Goal: Task Accomplishment & Management: Manage account settings

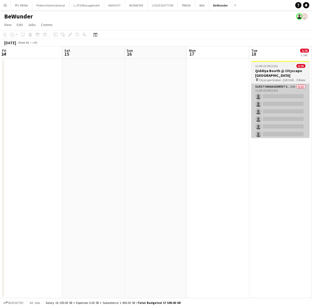
scroll to position [0, 178]
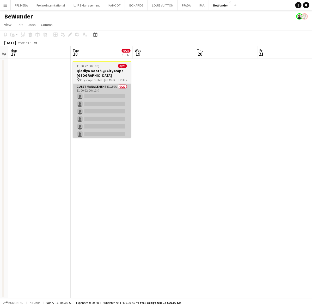
click at [104, 111] on app-card-role "Guest Management Staff 30A 0/22 11:00-22:00 (11h) single-neutral-actions single…" at bounding box center [102, 172] width 58 height 176
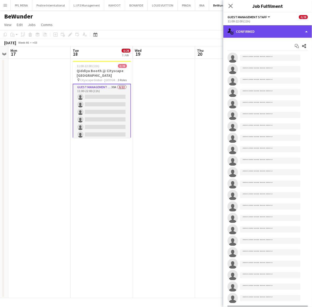
click at [280, 31] on div "single-neutral-actions-check-2 Confirmed" at bounding box center [267, 31] width 88 height 12
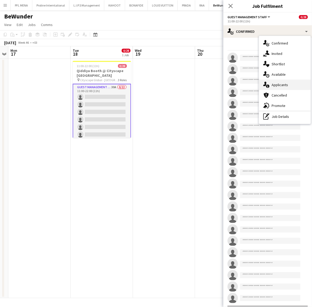
click at [280, 86] on span "Applicants" at bounding box center [279, 85] width 16 height 5
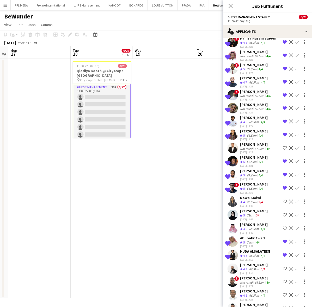
scroll to position [155, 0]
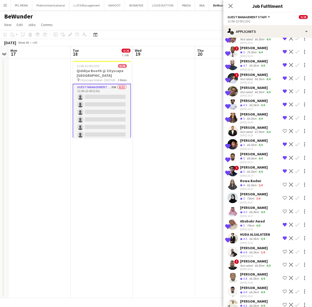
click at [248, 237] on div "Crew rating 4.5" at bounding box center [244, 239] width 8 height 4
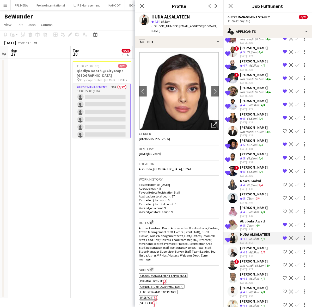
click at [211, 122] on icon "Open photos pop-in" at bounding box center [213, 124] width 5 height 5
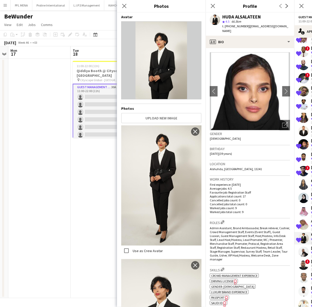
click at [244, 176] on div "Work history First experience: [DATE] Average jobs: 4.5 Favourite job: Registra…" at bounding box center [250, 197] width 80 height 43
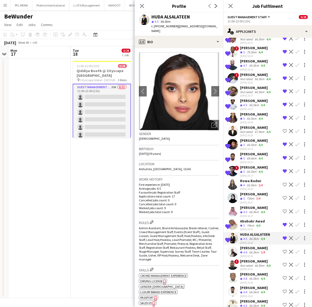
click at [250, 290] on div "66.5km" at bounding box center [254, 292] width 12 height 4
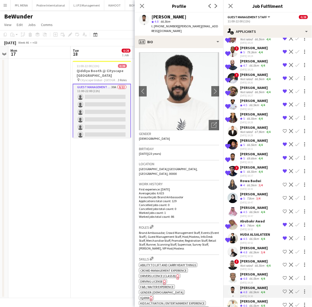
click at [259, 299] on div "[PERSON_NAME]" at bounding box center [254, 301] width 28 height 5
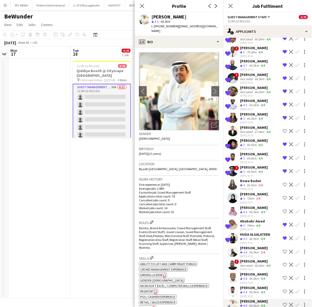
click at [252, 210] on div "66.5km" at bounding box center [254, 212] width 12 height 4
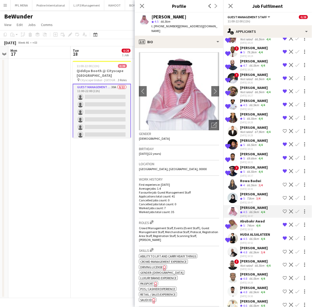
click at [245, 197] on div "Crew rating 5" at bounding box center [243, 199] width 6 height 4
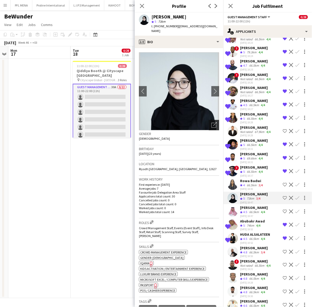
click at [211, 122] on icon "Open photos pop-in" at bounding box center [213, 124] width 5 height 5
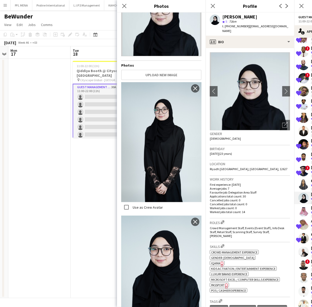
scroll to position [0, 0]
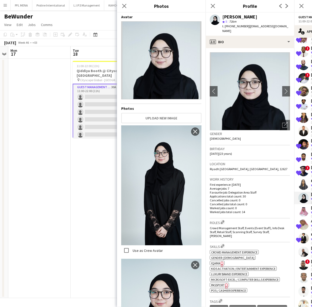
click at [224, 194] on p "Applications total count: 30" at bounding box center [250, 196] width 80 height 4
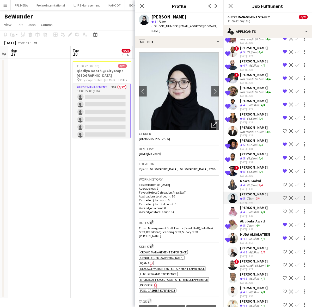
click at [246, 183] on div "66.5km" at bounding box center [251, 185] width 12 height 4
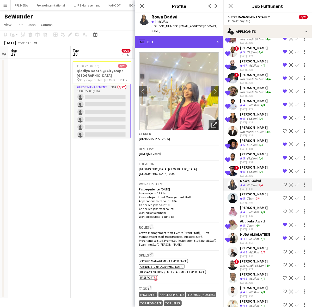
click at [181, 36] on div "profile Bio" at bounding box center [179, 42] width 88 height 12
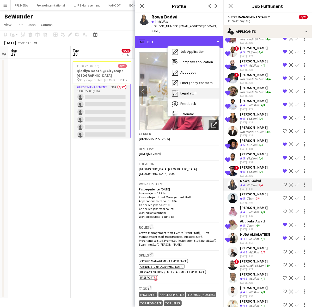
scroll to position [17, 0]
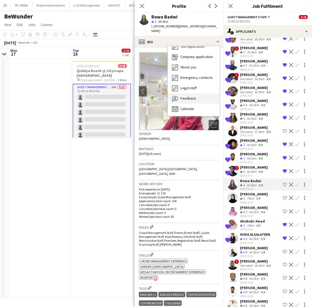
click at [195, 96] on span "Feedback" at bounding box center [188, 98] width 16 height 5
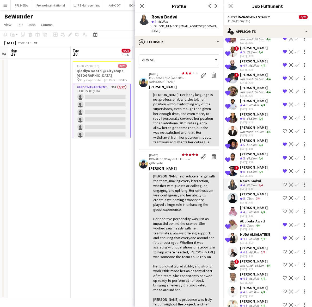
click at [236, 99] on app-user-avatar at bounding box center [232, 104] width 10 height 10
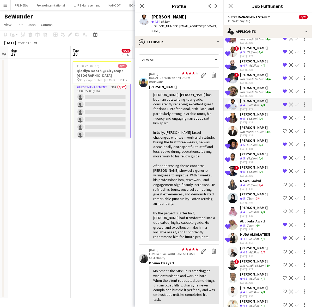
click at [258, 264] on div "66.5km" at bounding box center [259, 266] width 12 height 4
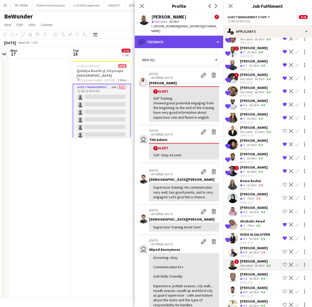
click at [185, 39] on div "bubble-pencil Feedback" at bounding box center [179, 42] width 88 height 12
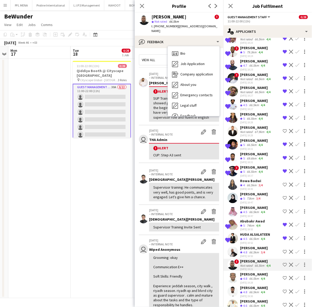
click at [162, 119] on div "SUP Training showed great potential engaging from the beginning to the end of t…" at bounding box center [184, 108] width 62 height 24
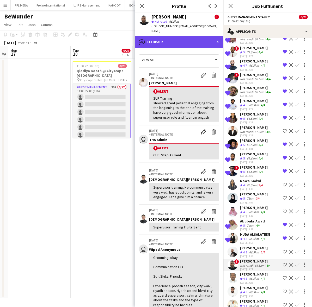
click at [191, 38] on div "bubble-pencil Feedback" at bounding box center [179, 42] width 88 height 12
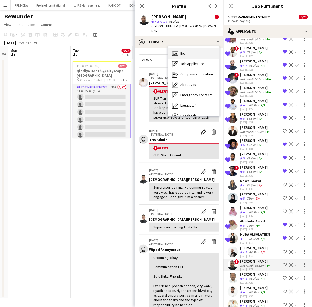
click at [195, 48] on div "Bio Bio" at bounding box center [194, 53] width 52 height 10
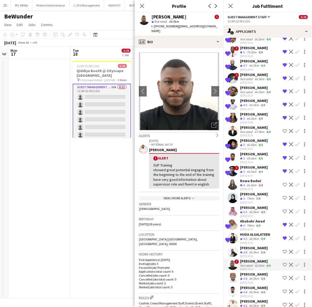
click at [110, 152] on app-date-cell "11:00-22:00 (11h) 0/28 [PERSON_NAME] @ Cityscape Malham pin Cityscape Global - …" at bounding box center [102, 178] width 62 height 239
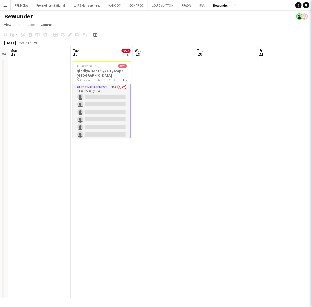
scroll to position [0, 0]
